Goal: Find specific page/section

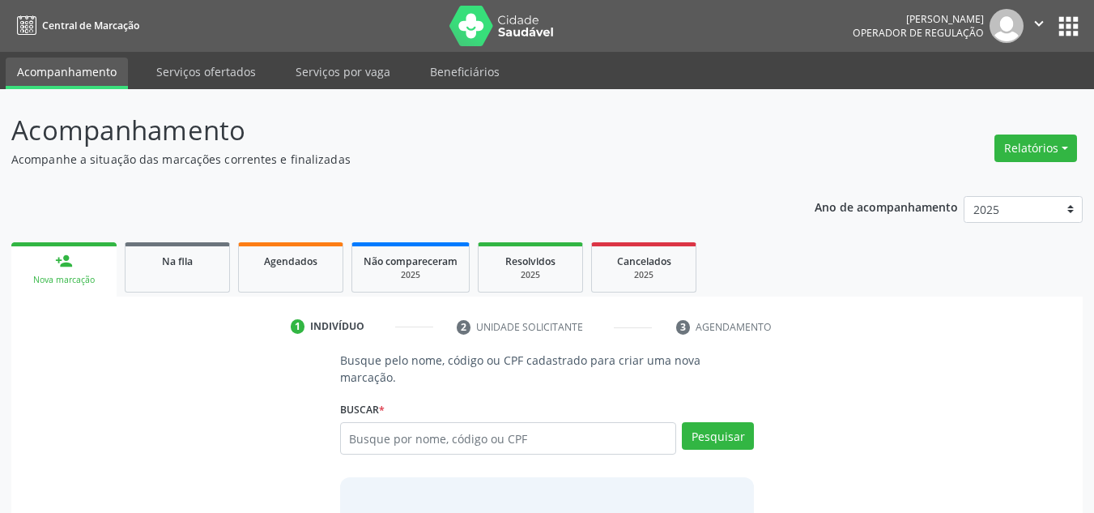
click at [656, 128] on p "Acompanhamento" at bounding box center [386, 130] width 750 height 40
click at [211, 66] on link "Serviços ofertados" at bounding box center [206, 71] width 122 height 28
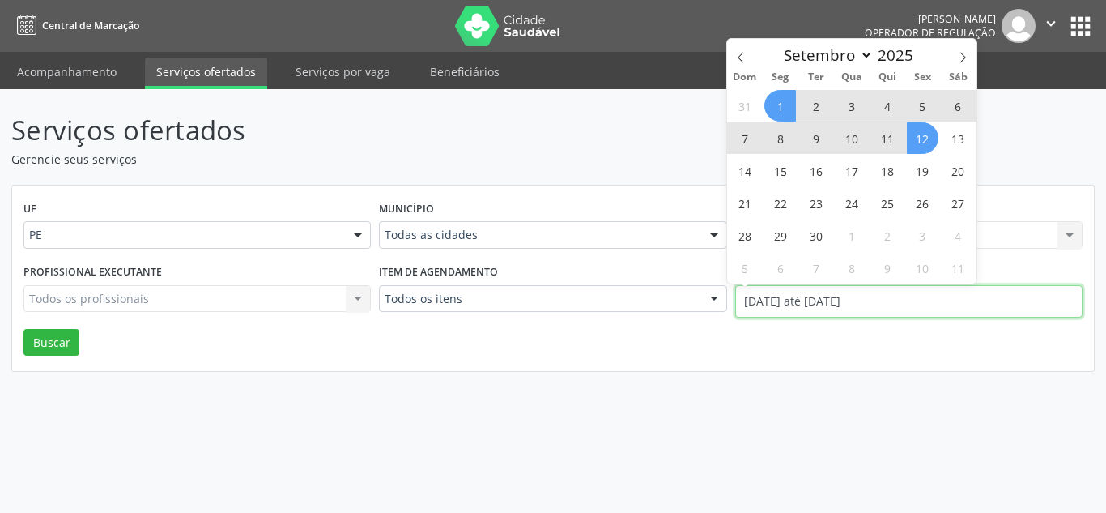
click at [830, 308] on input "01/09/2025 até 12/09/2025" at bounding box center [908, 301] width 347 height 32
